Goal: Information Seeking & Learning: Learn about a topic

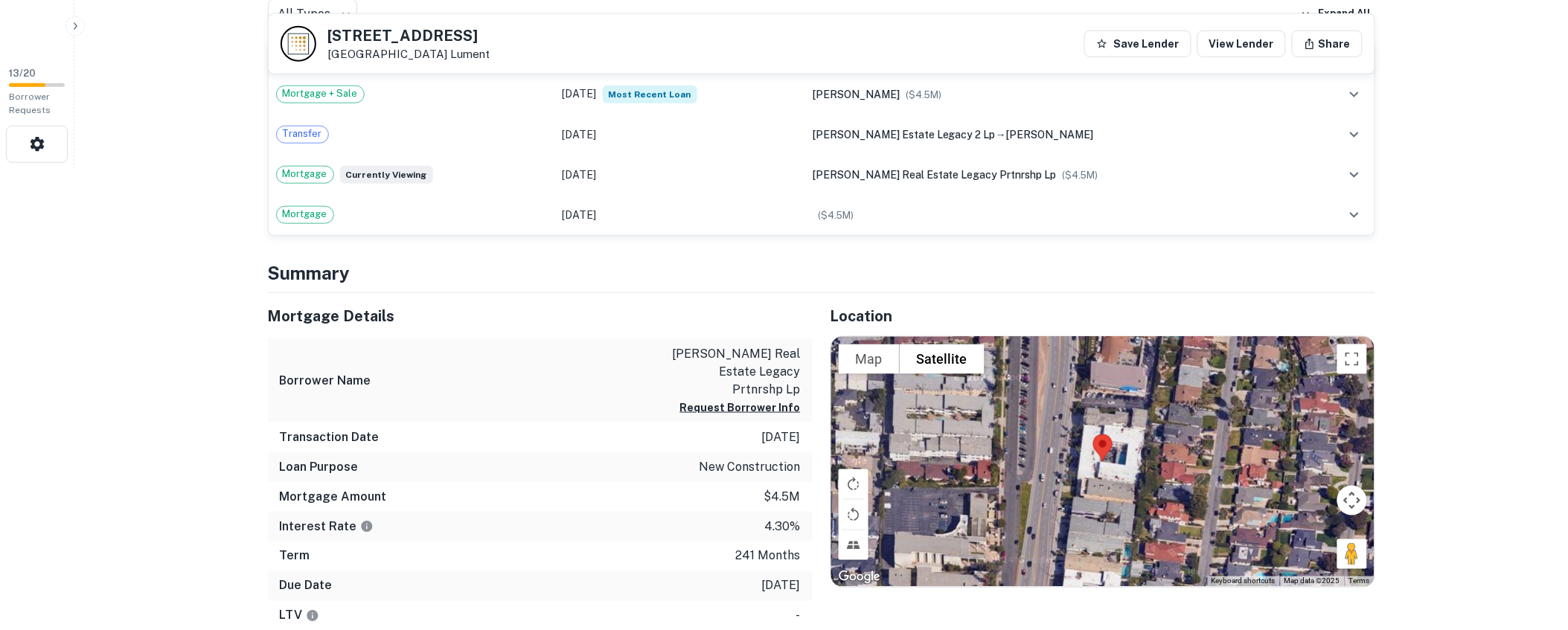
scroll to position [485, 0]
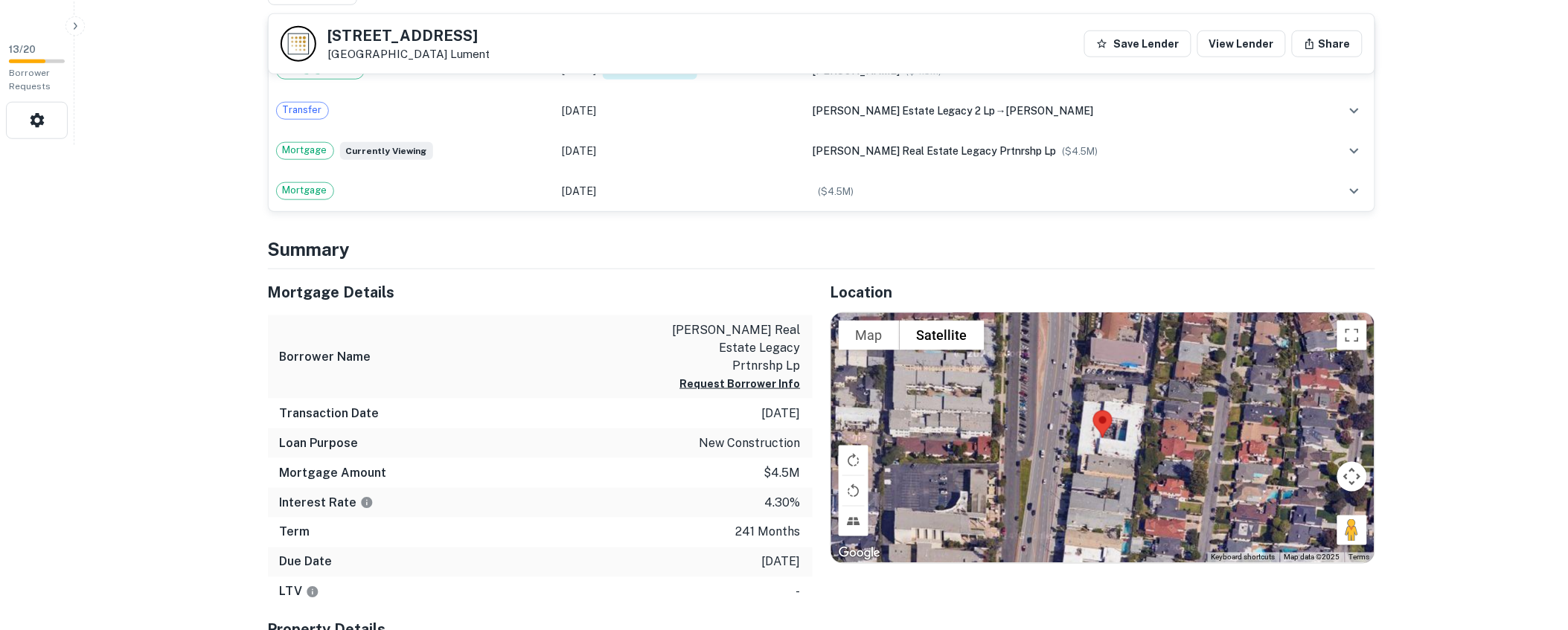
drag, startPoint x: 494, startPoint y: 35, endPoint x: 323, endPoint y: 27, distance: 171.2
click at [323, 27] on div "[STREET_ADDRESS] Lument" at bounding box center [385, 44] width 210 height 36
copy h5 "[STREET_ADDRESS]"
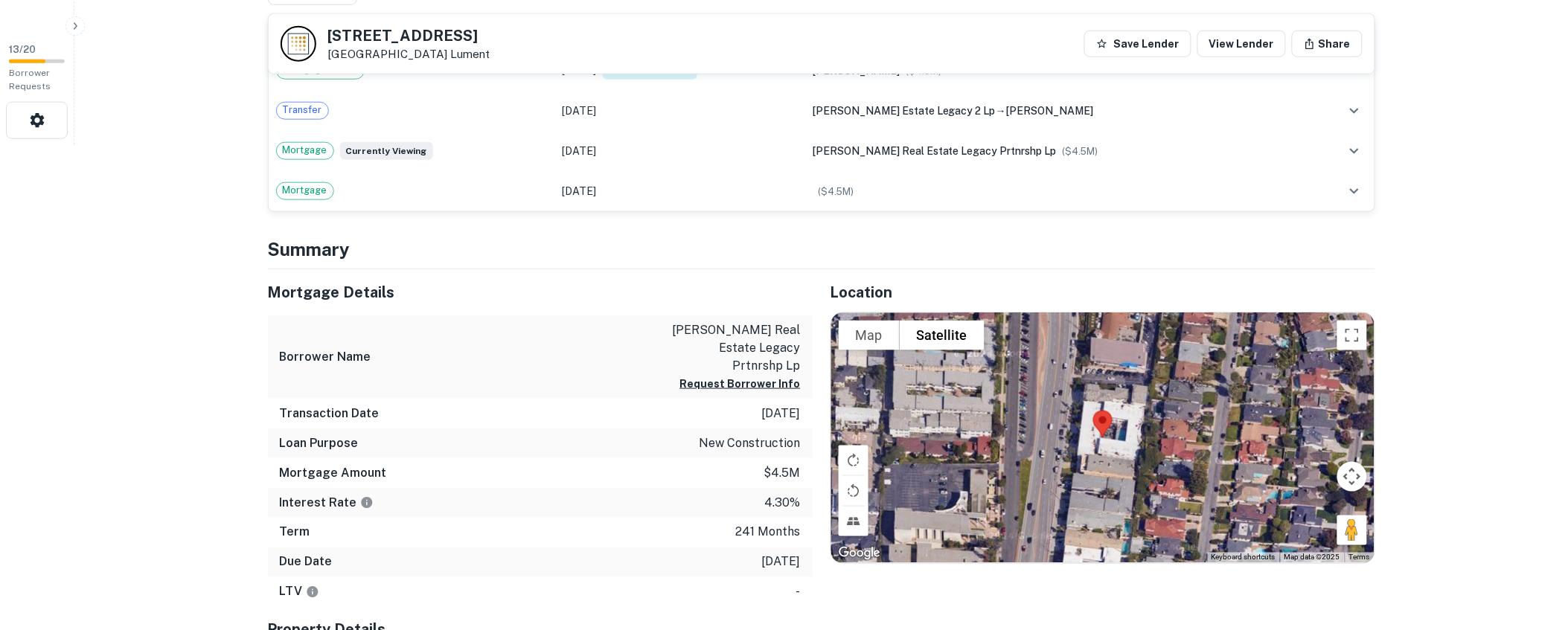
scroll to position [0, 0]
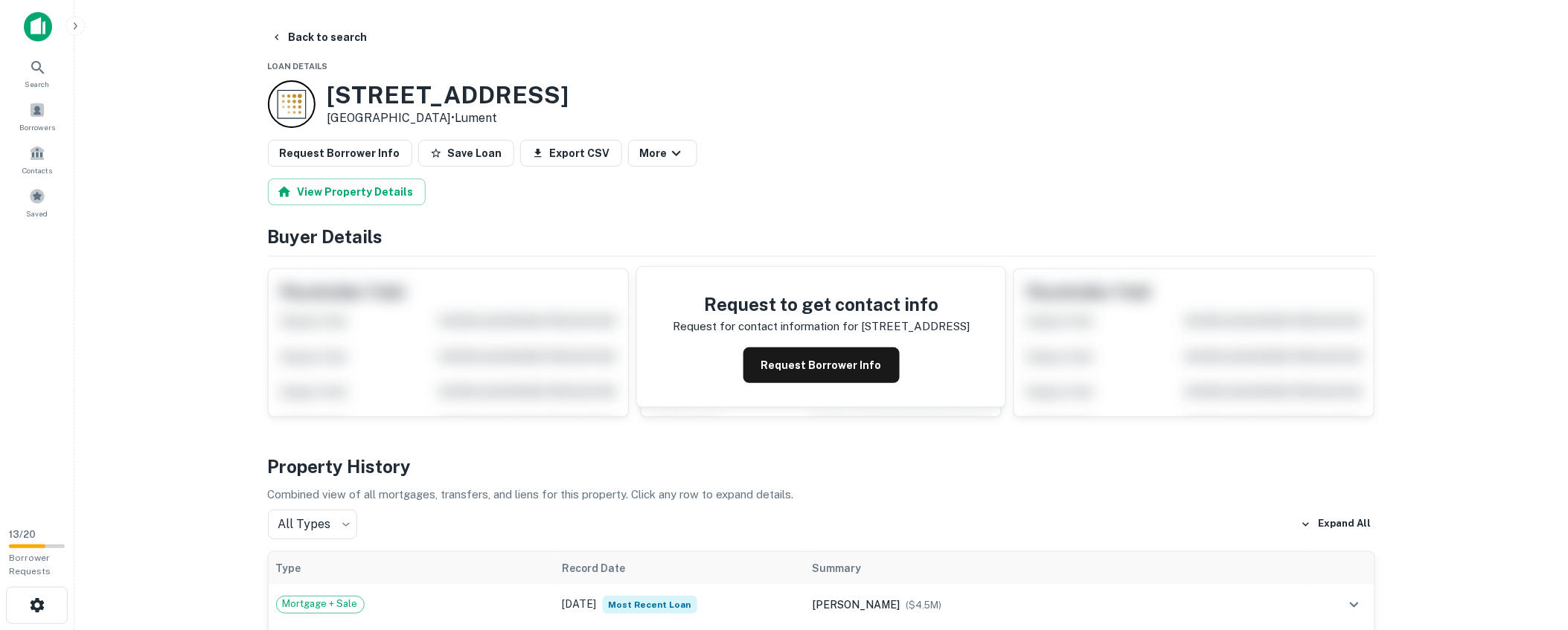
click at [174, 208] on main "Back to search Loan Details [STREET_ADDRESS] • Lument Request Borrower Info Sav…" at bounding box center [821, 315] width 1494 height 630
click at [1035, 140] on div "Request Borrower Info Save Loan Export CSV More" at bounding box center [822, 153] width 1107 height 27
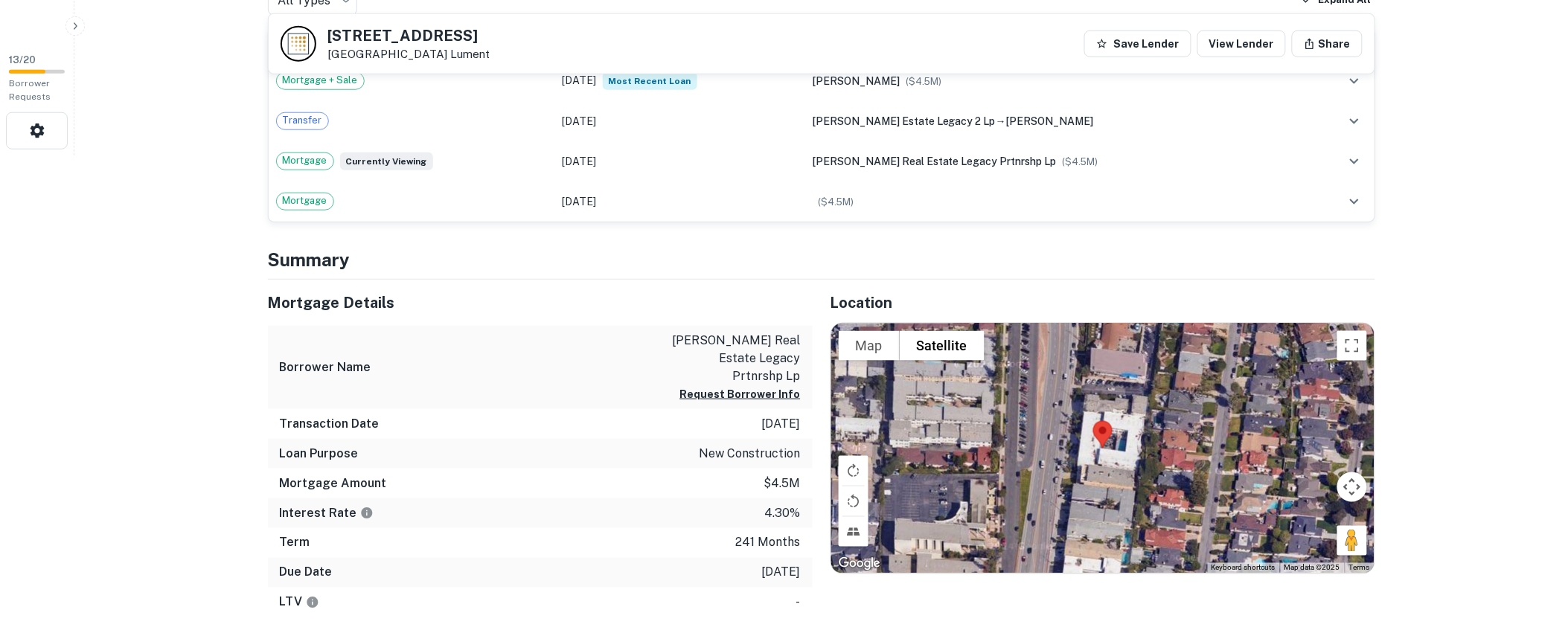
scroll to position [481, 0]
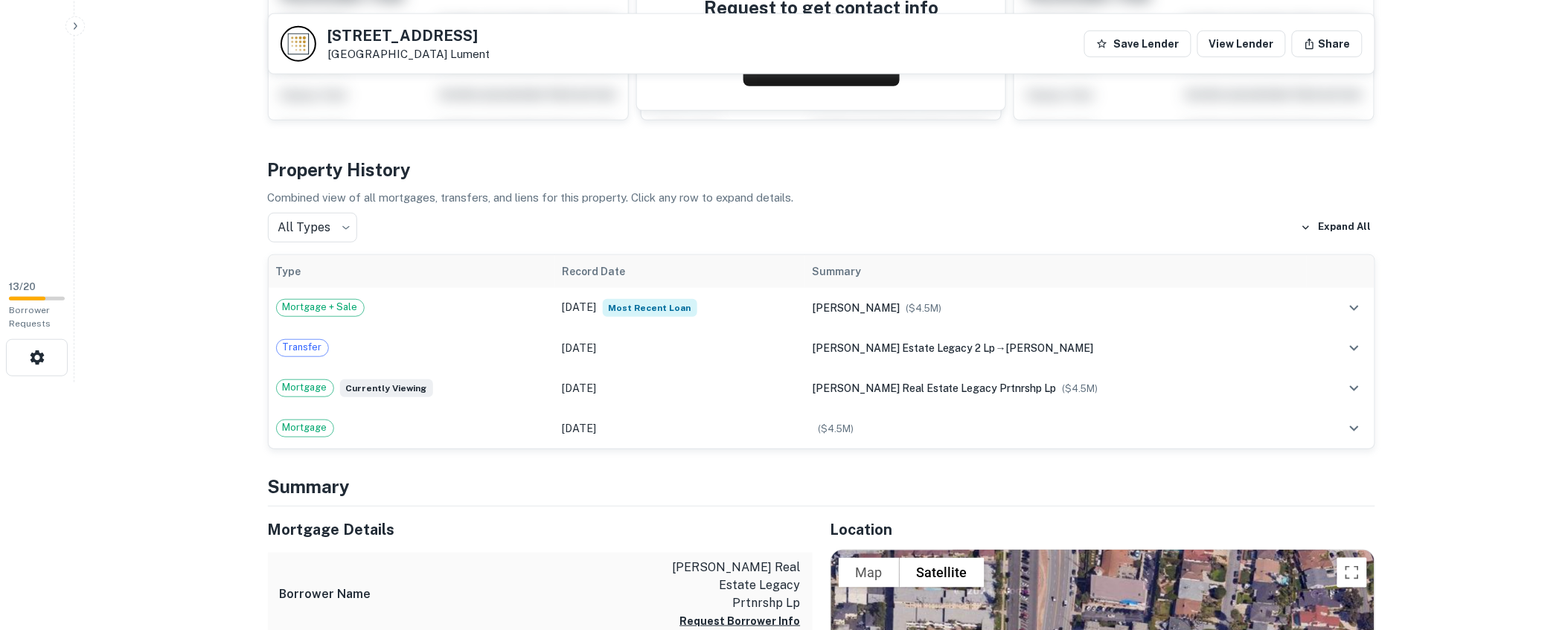
scroll to position [242, 0]
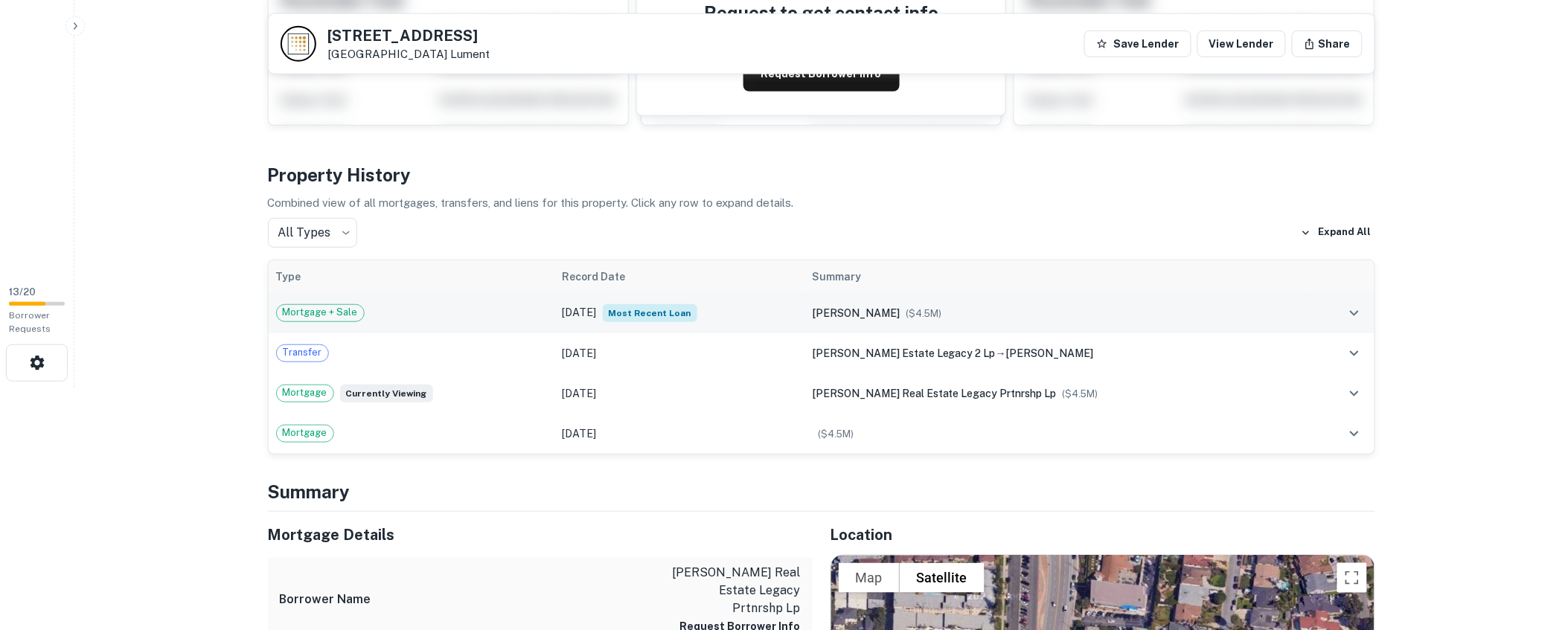
click at [470, 313] on div "Mortgage + Sale" at bounding box center [412, 313] width 272 height 18
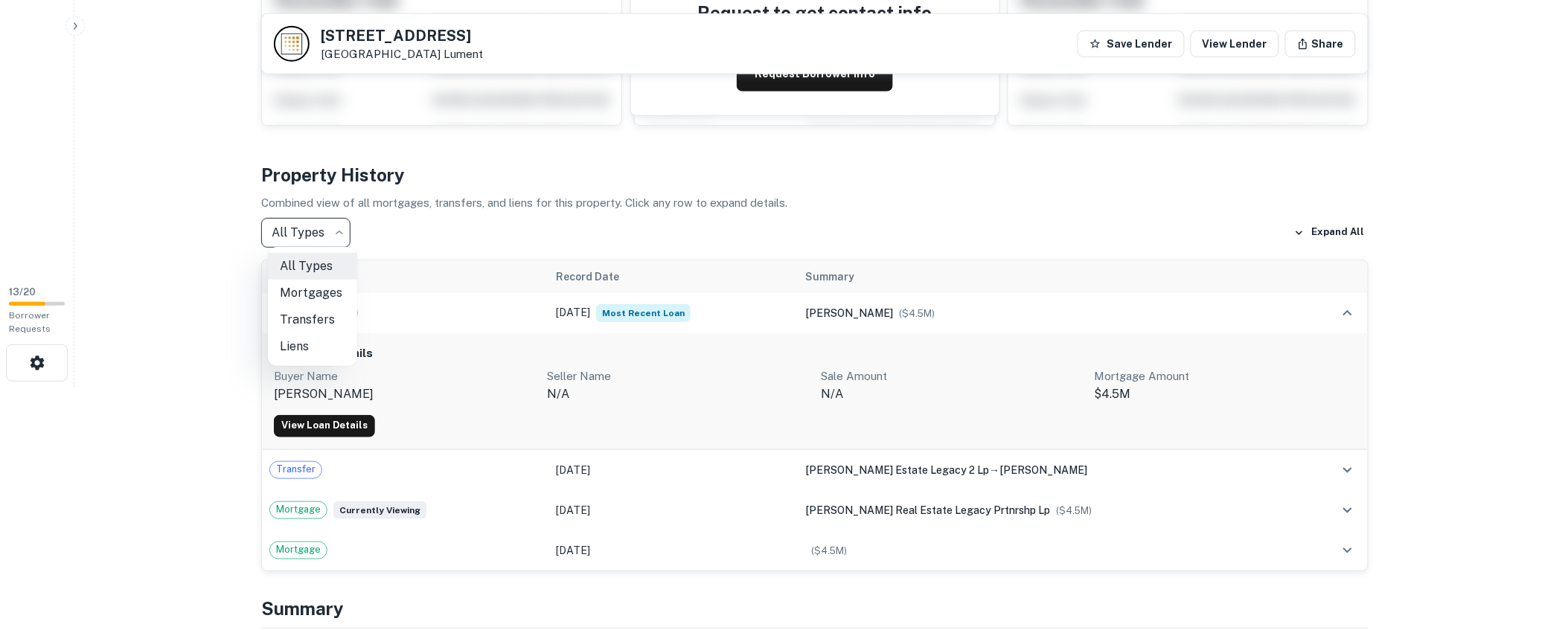
click at [306, 231] on body "Search Borrowers Contacts Saved 13 / 20 Borrower Requests Back to search [STREE…" at bounding box center [784, 73] width 1568 height 630
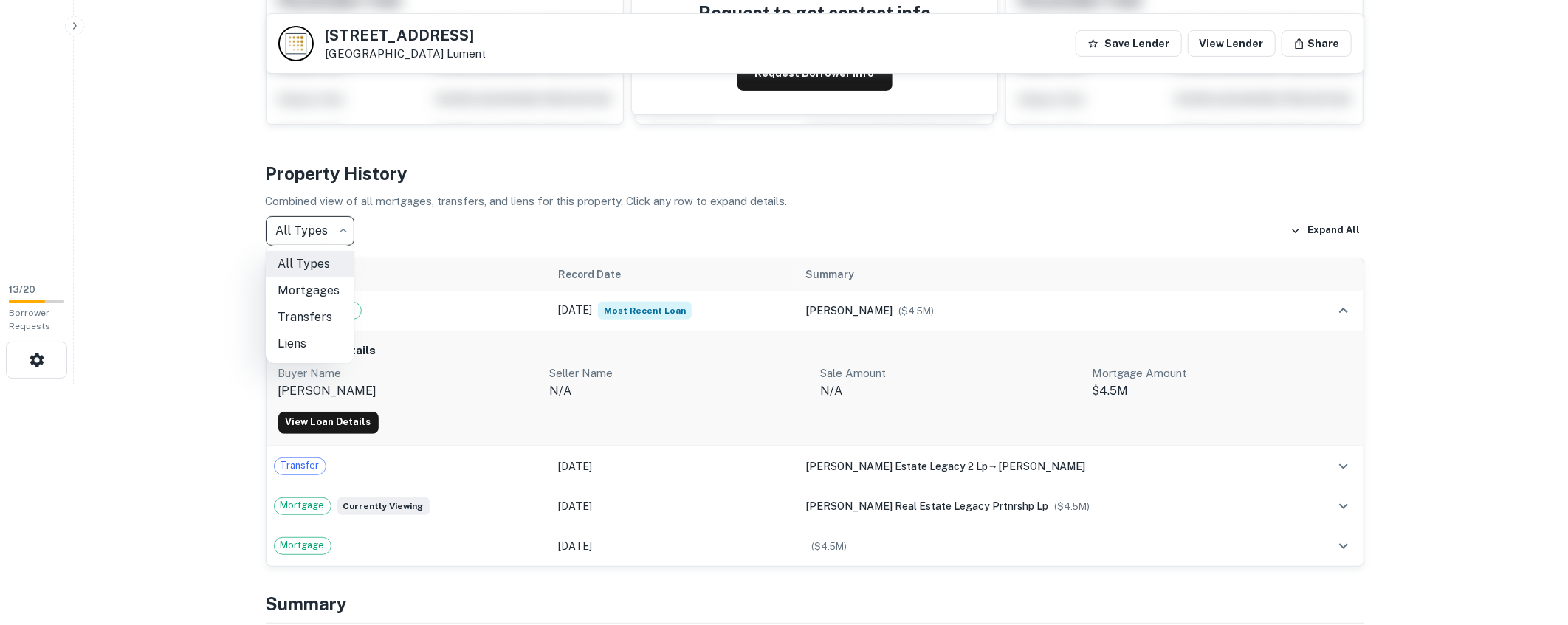
click at [204, 232] on div at bounding box center [784, 312] width 1568 height 625
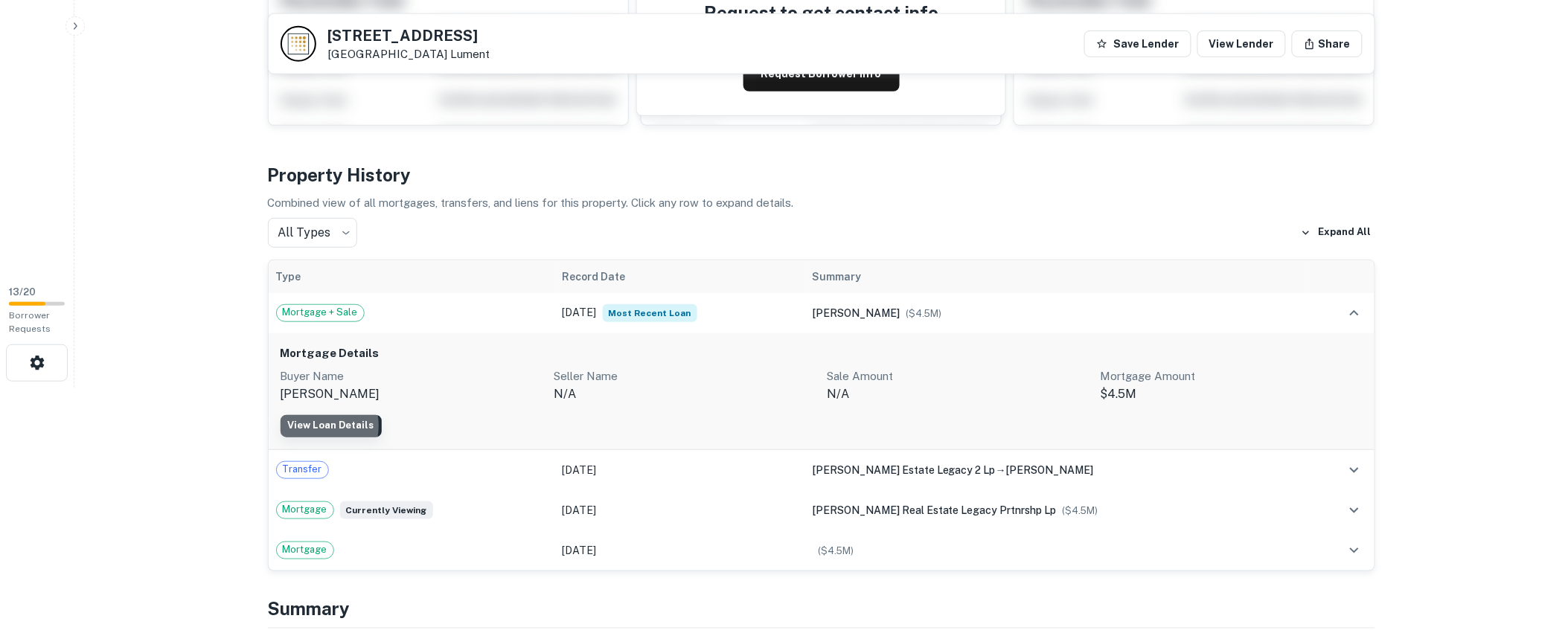
click at [314, 425] on link "View Loan Details" at bounding box center [332, 426] width 101 height 22
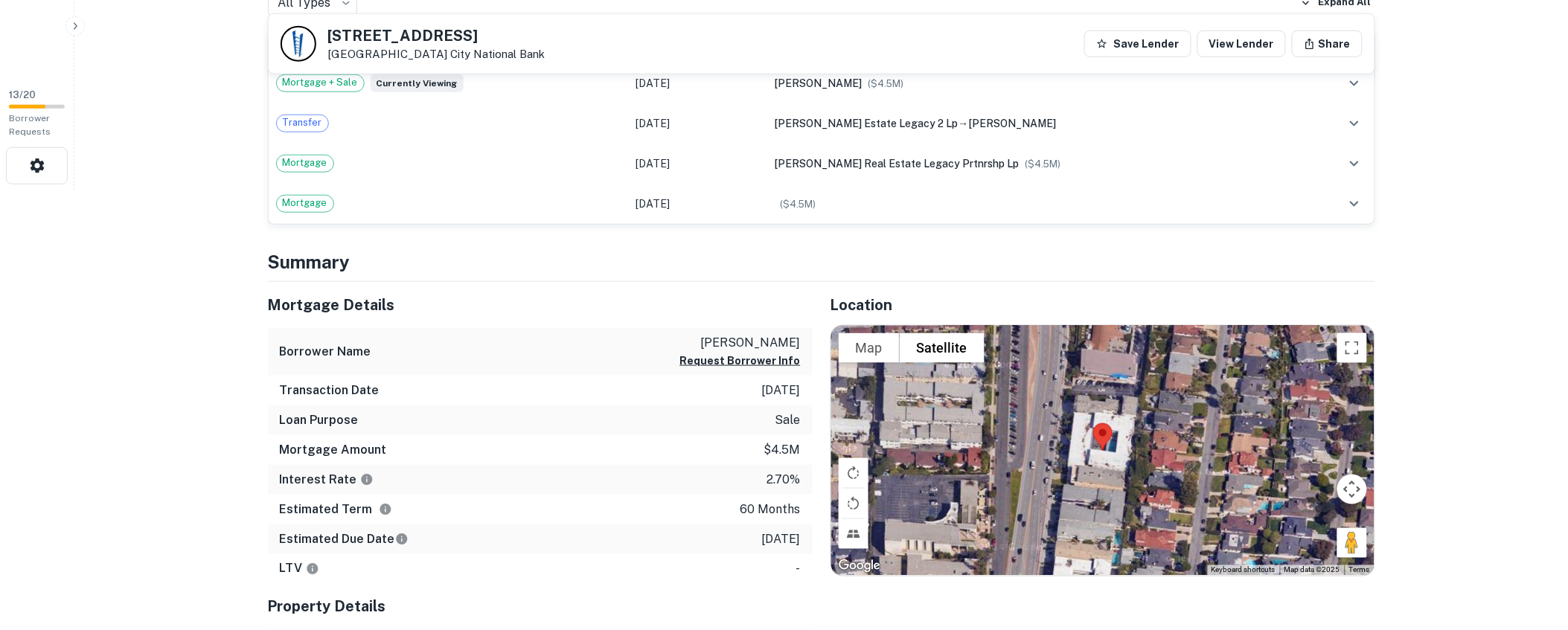
scroll to position [452, 0]
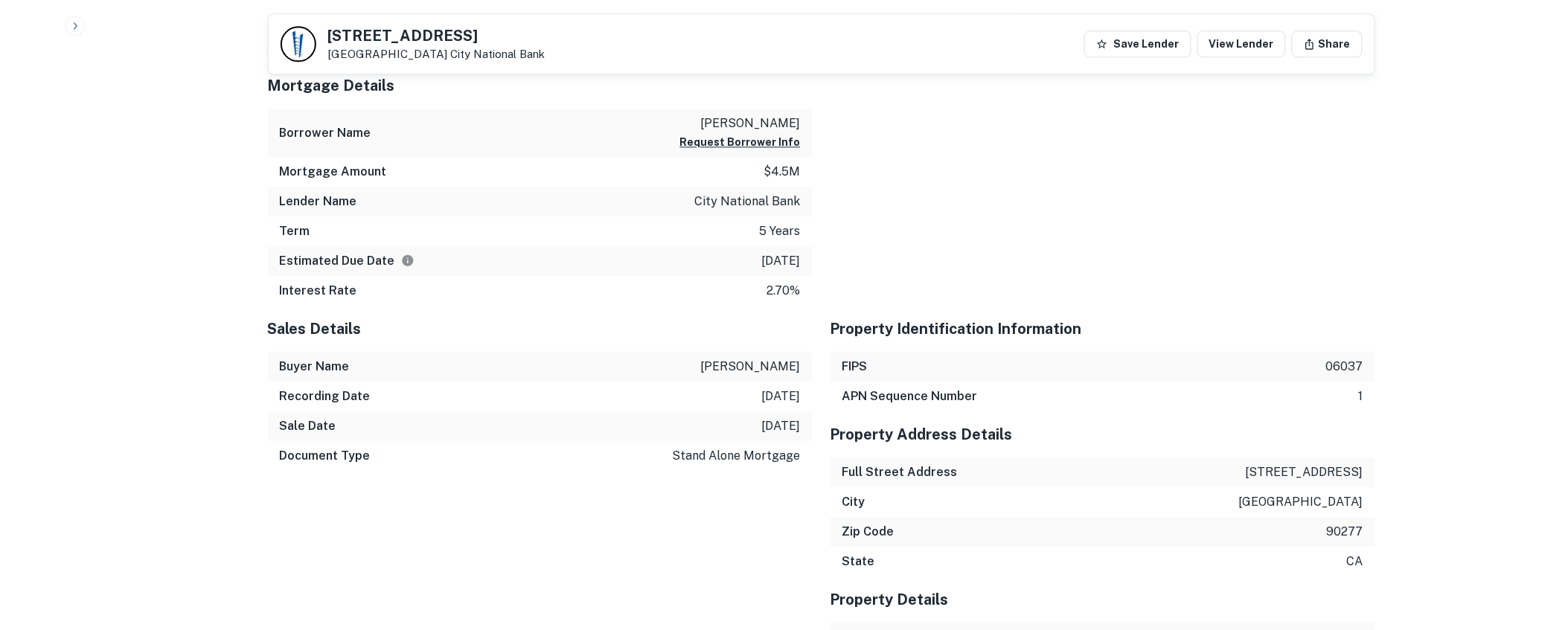
scroll to position [1271, 0]
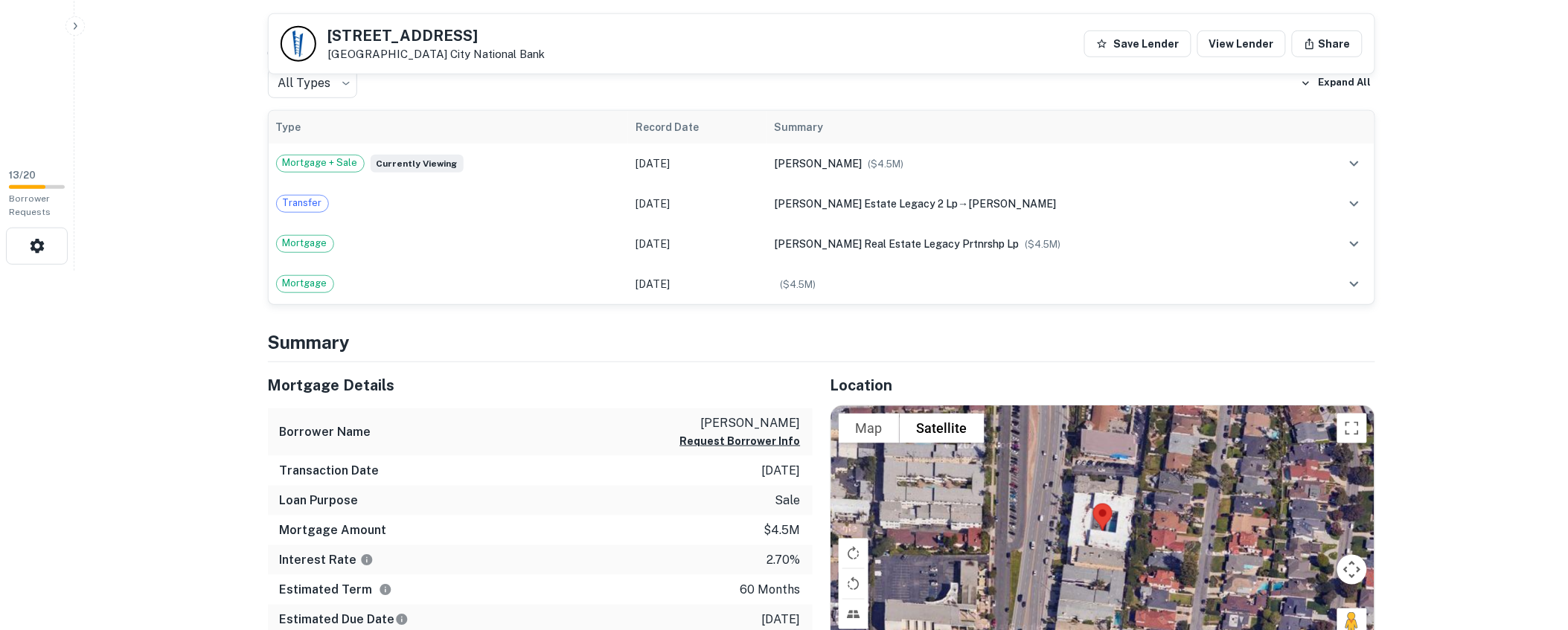
scroll to position [354, 0]
